Goal: Find specific page/section: Find specific page/section

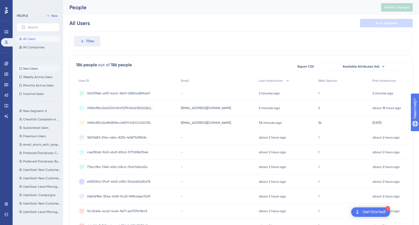
click at [33, 68] on span "New Users" at bounding box center [30, 68] width 15 height 4
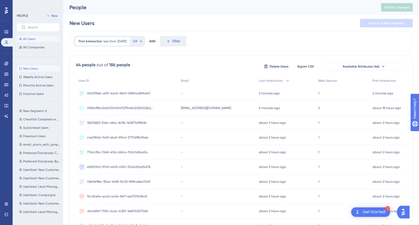
click at [32, 38] on span "All Users" at bounding box center [29, 39] width 12 height 4
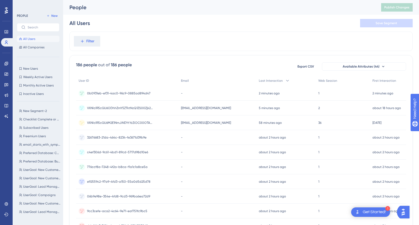
scroll to position [7, 0]
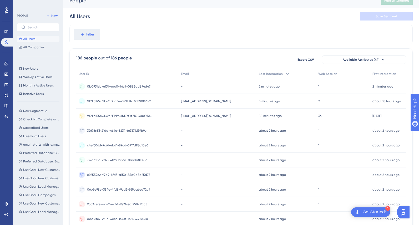
click at [112, 87] on span "0b0931eb-ef31-4ac0-96c9-0885ad894d47" at bounding box center [118, 86] width 63 height 4
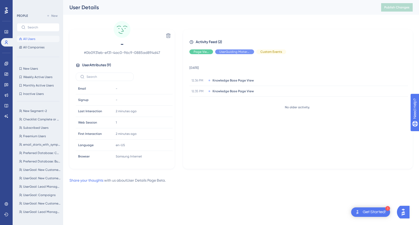
scroll to position [7, 0]
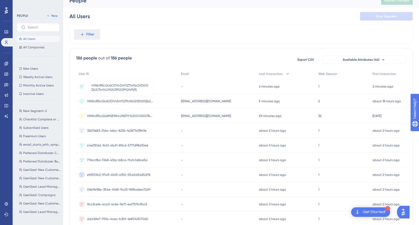
click at [136, 100] on span "VXNlclR5cGU6ODhhZmY5ZTktNzQ1ZS00Zjk2LTkxYzUtN2U5M2I2MGI4MjRj" at bounding box center [120, 101] width 66 height 4
